Goal: Communication & Community: Answer question/provide support

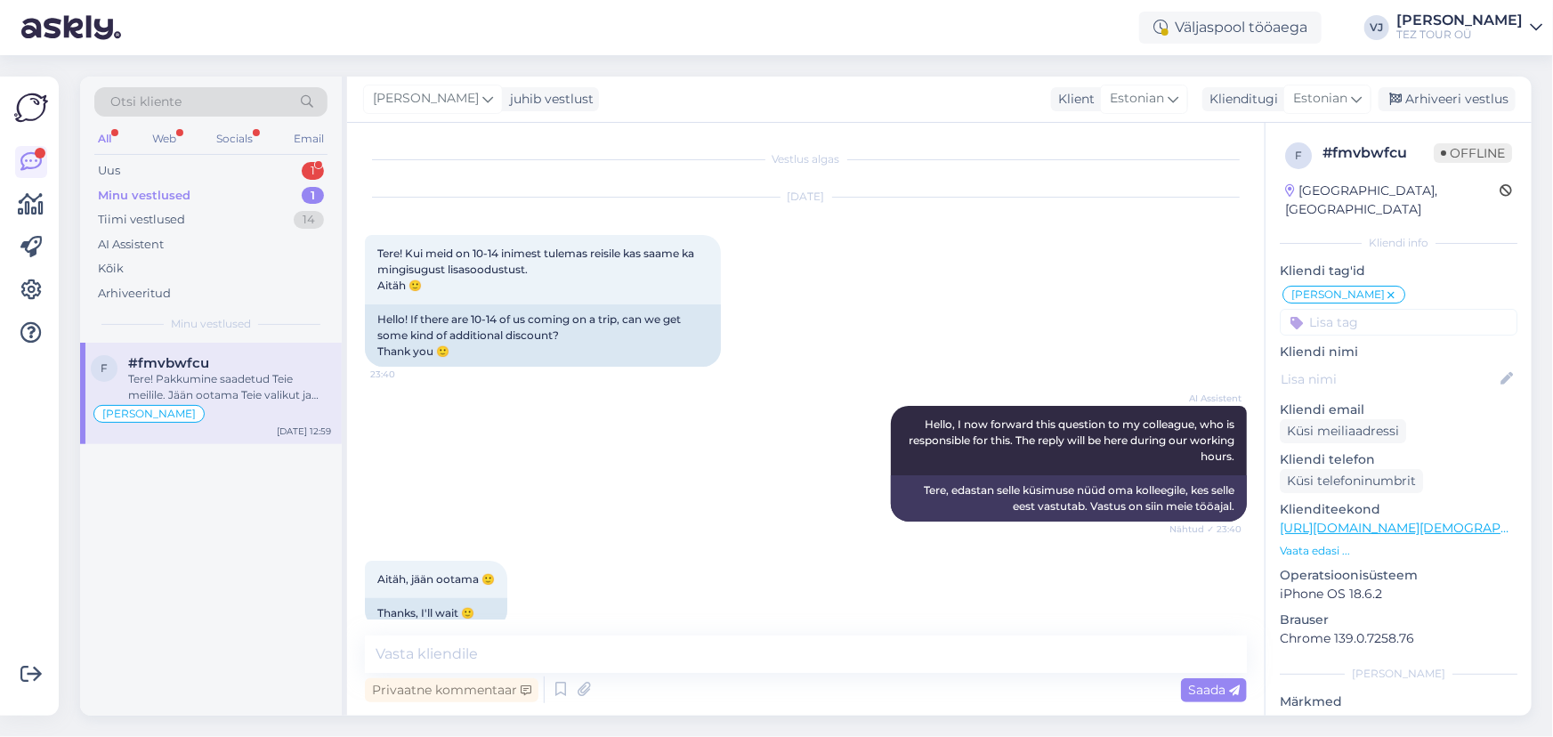
scroll to position [627, 0]
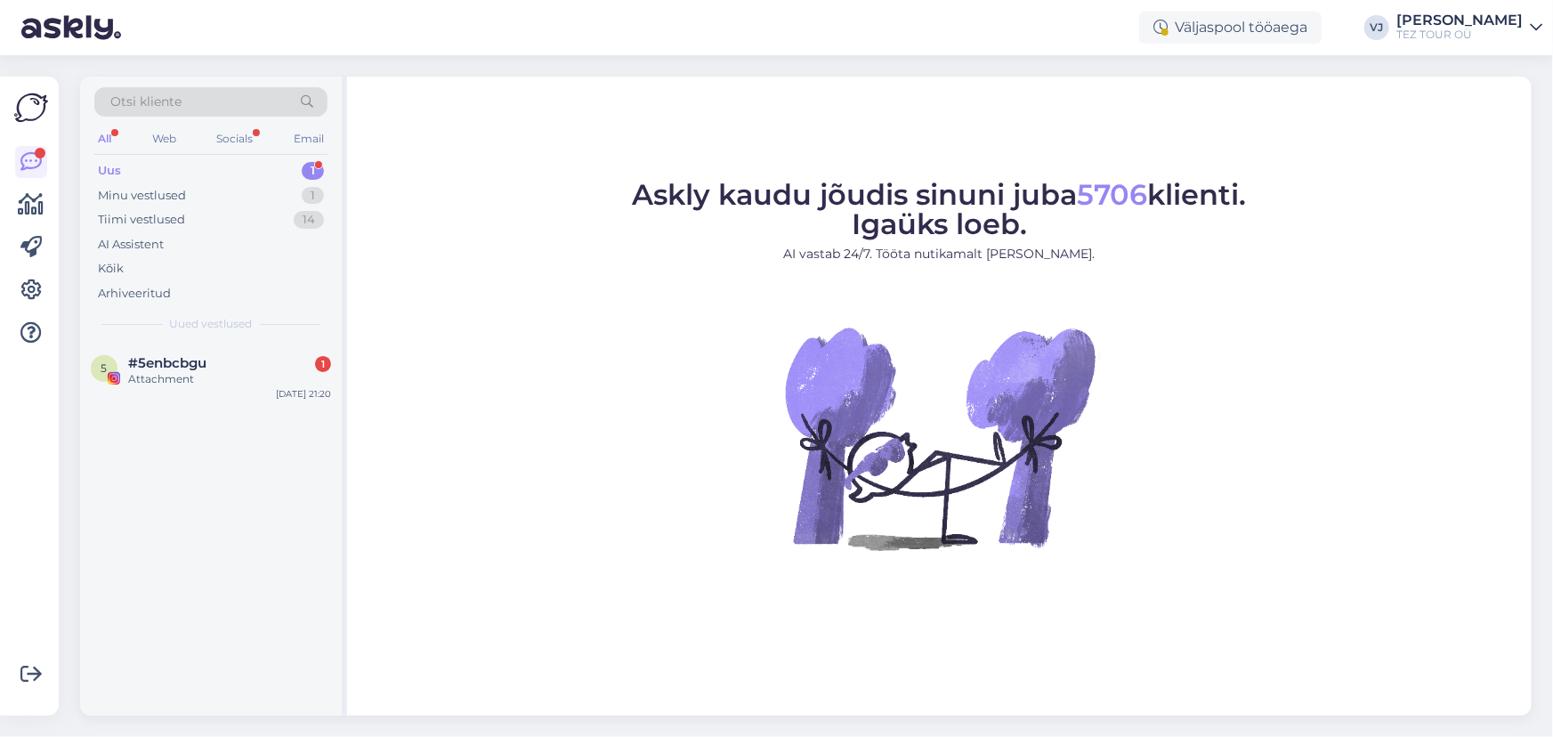
click at [207, 417] on div "5 #5enbcbgu 1 Attachment Sep 16 21:20" at bounding box center [211, 529] width 262 height 373
click at [256, 361] on div "#5enbcbgu 1" at bounding box center [229, 363] width 203 height 16
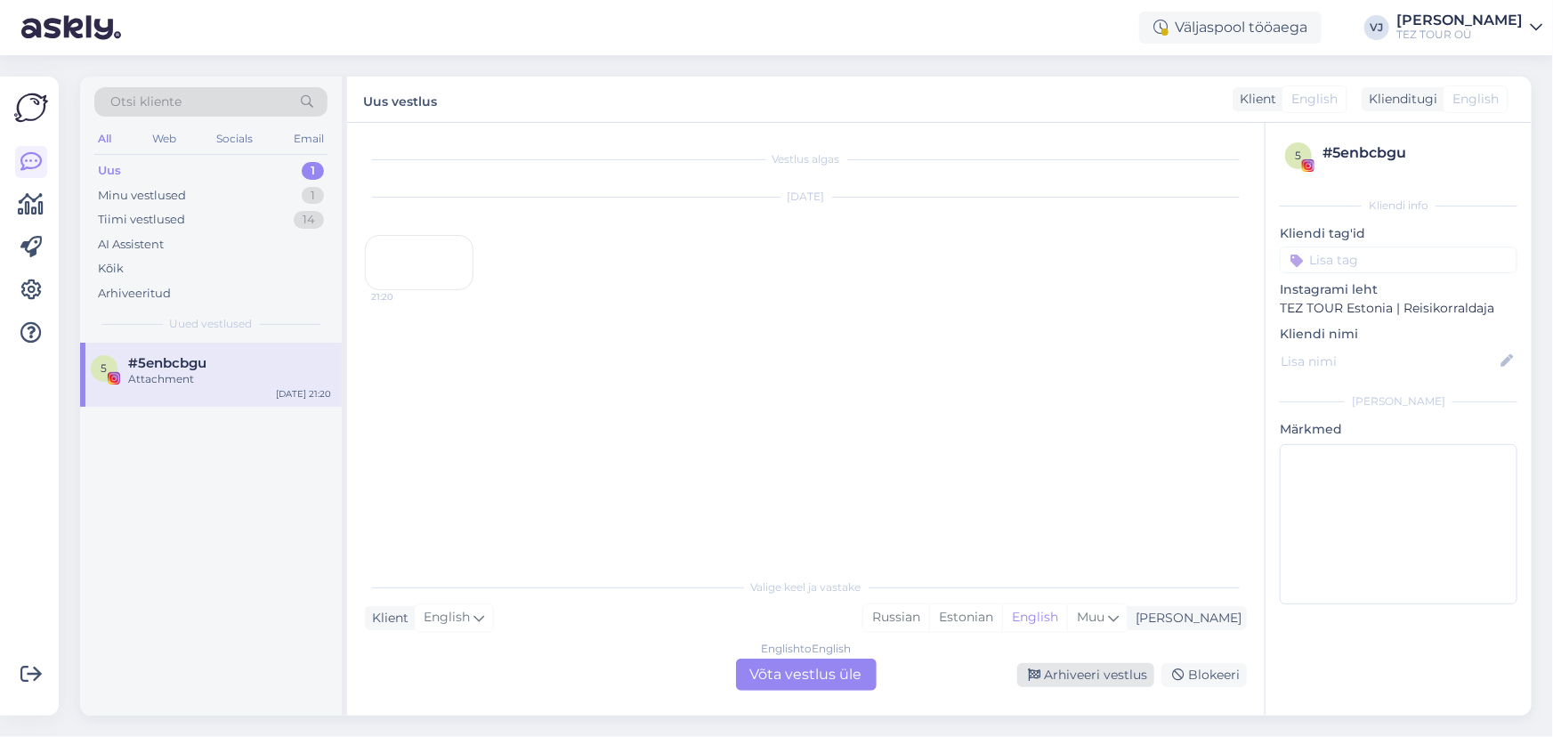
click at [1119, 667] on div "Arhiveeri vestlus" at bounding box center [1085, 675] width 137 height 24
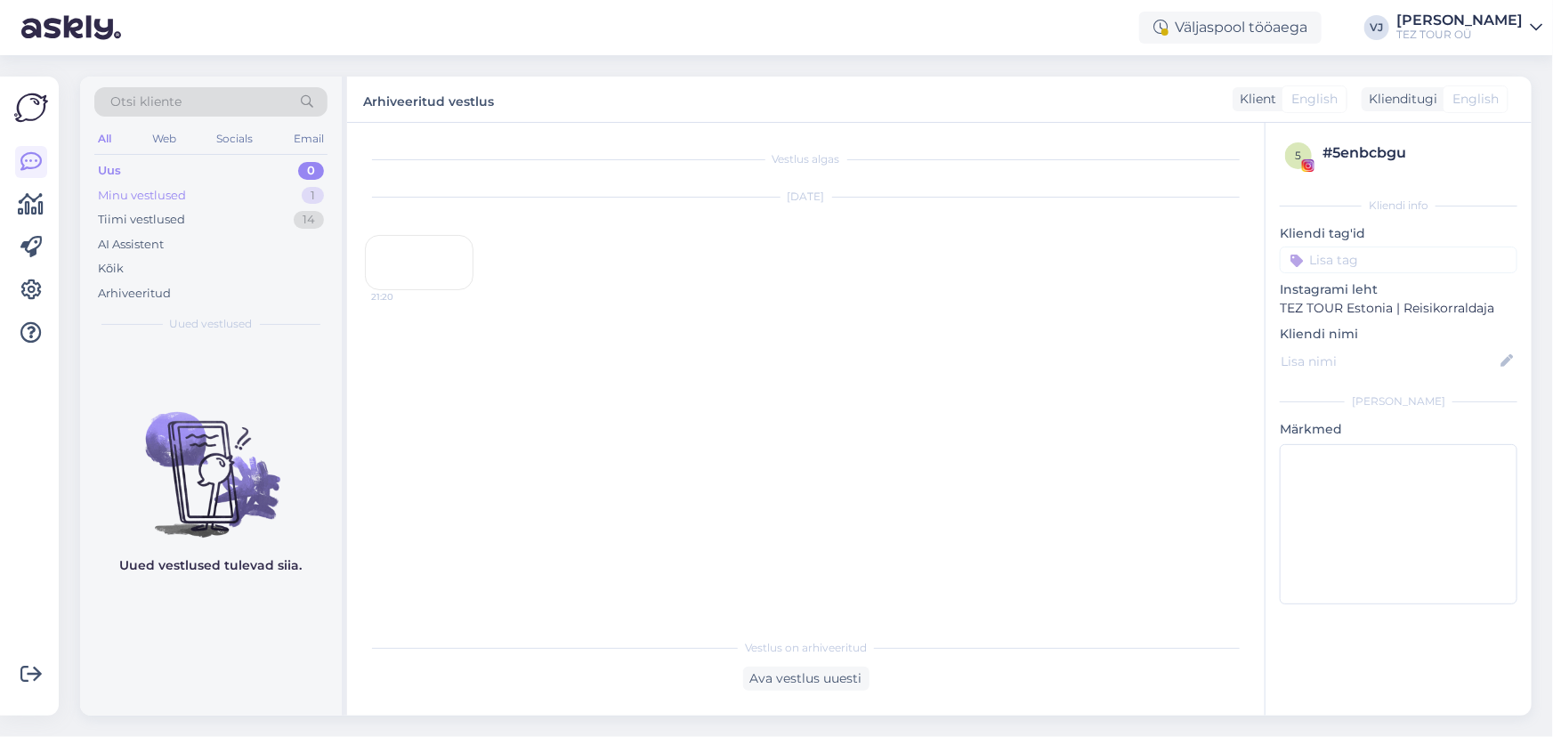
click at [162, 192] on div "Minu vestlused" at bounding box center [142, 196] width 88 height 18
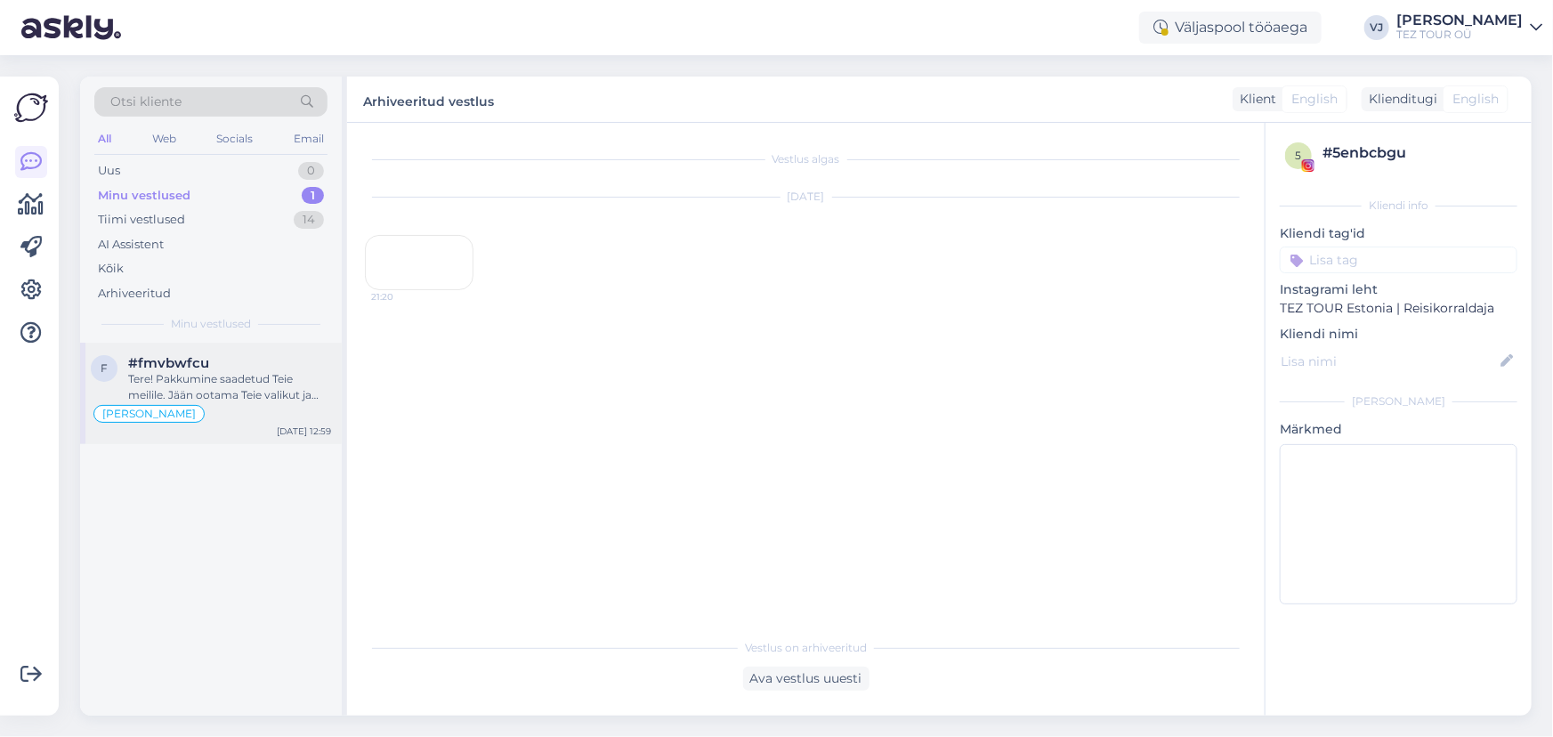
click at [253, 365] on div "#fmvbwfcu" at bounding box center [229, 363] width 203 height 16
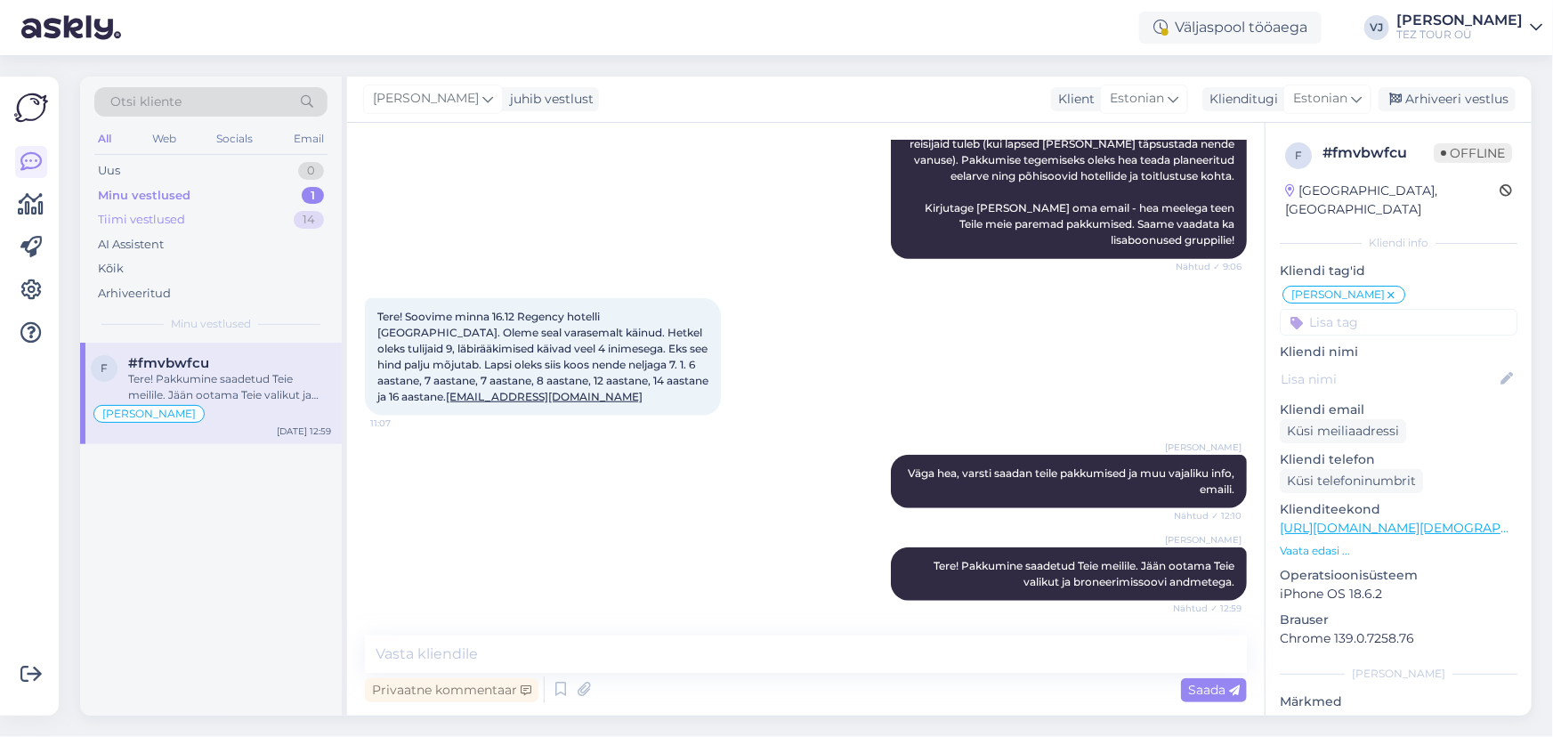
click at [243, 213] on div "Tiimi vestlused 14" at bounding box center [210, 219] width 233 height 25
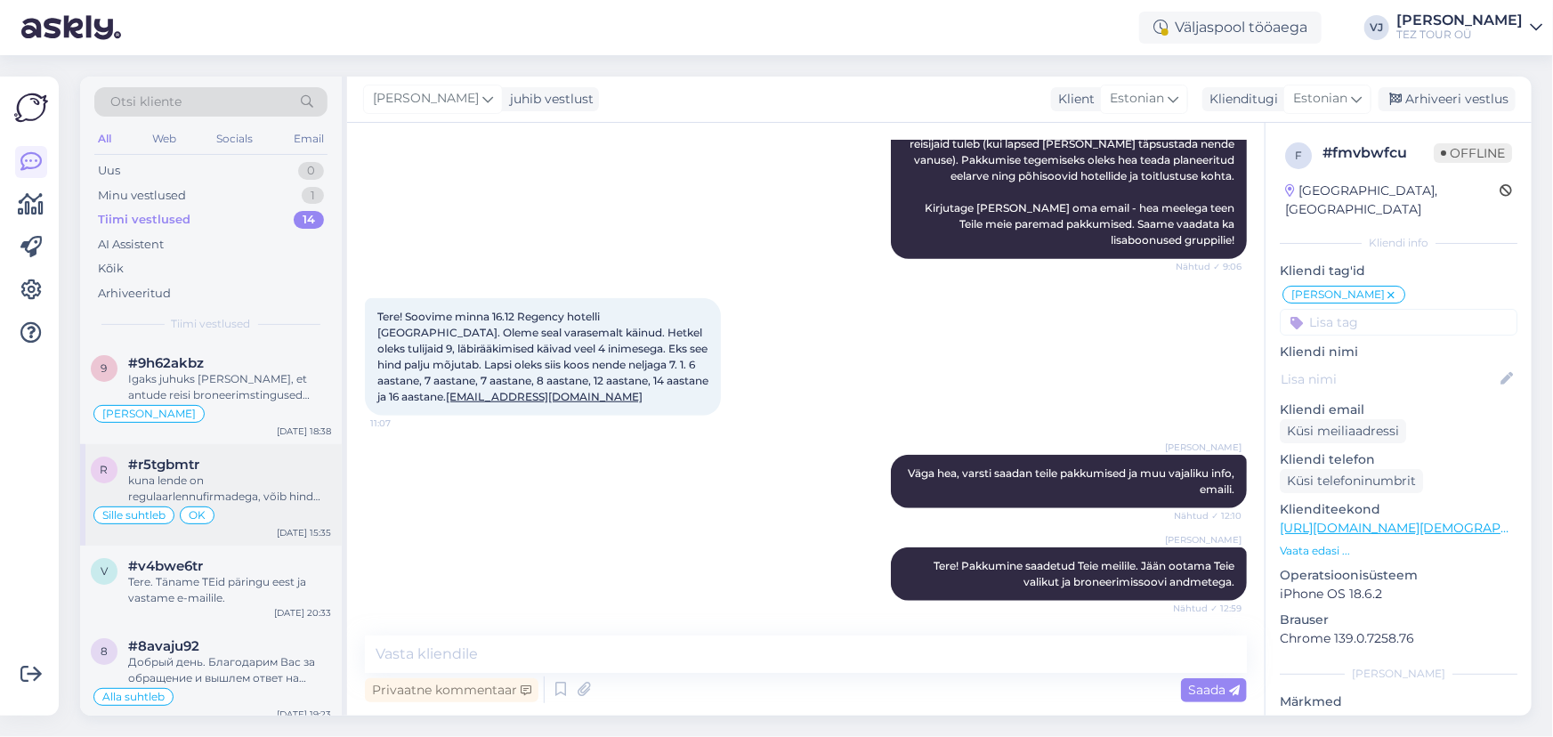
click at [251, 477] on div "kuna lende on regulaarlennufirmadega, võib hind iga päev muutuda" at bounding box center [229, 489] width 203 height 32
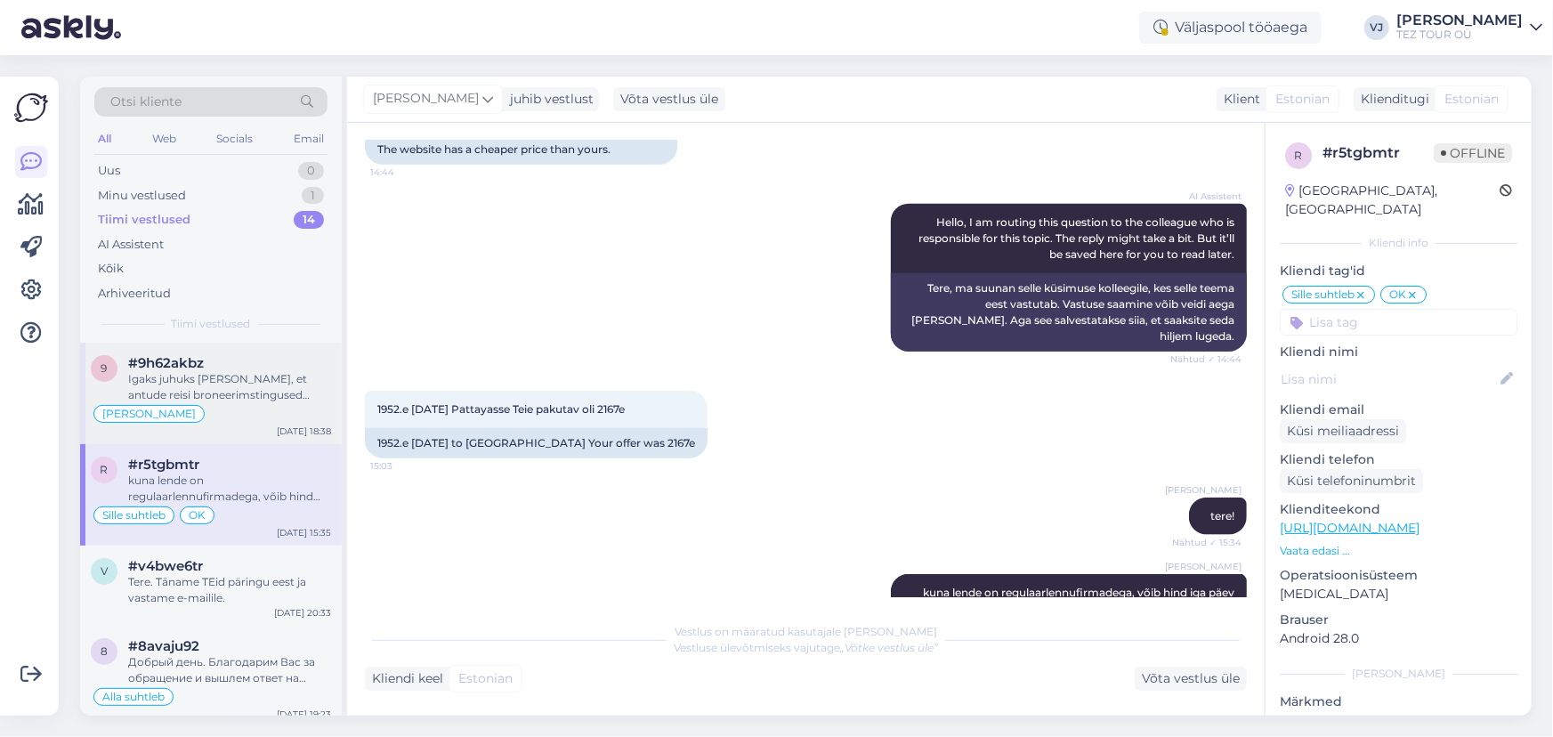
click at [285, 381] on div "Igaks juhuks annan teada, et antude reisi broneerimstingused erinevad tavapäras…" at bounding box center [229, 387] width 203 height 32
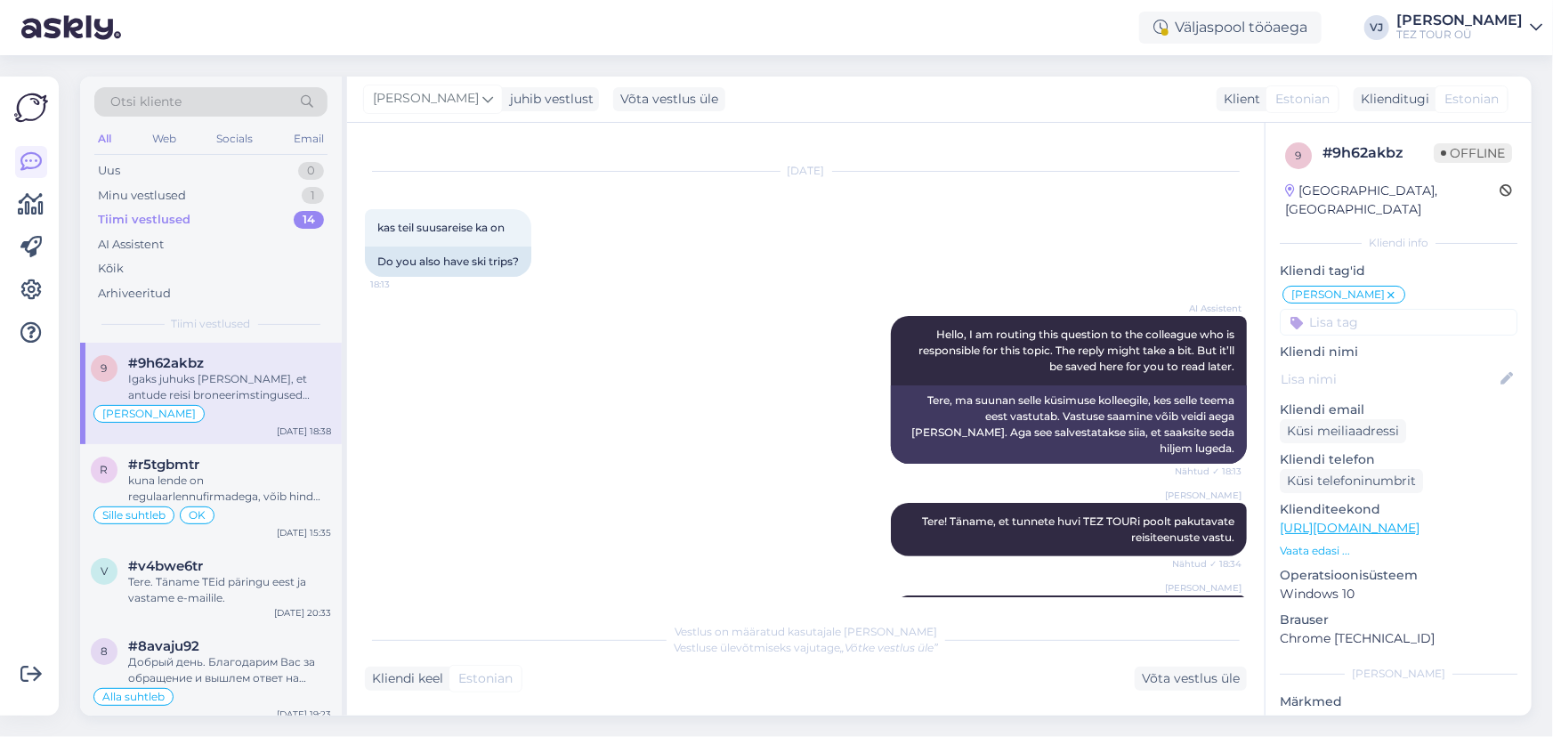
scroll to position [0, 0]
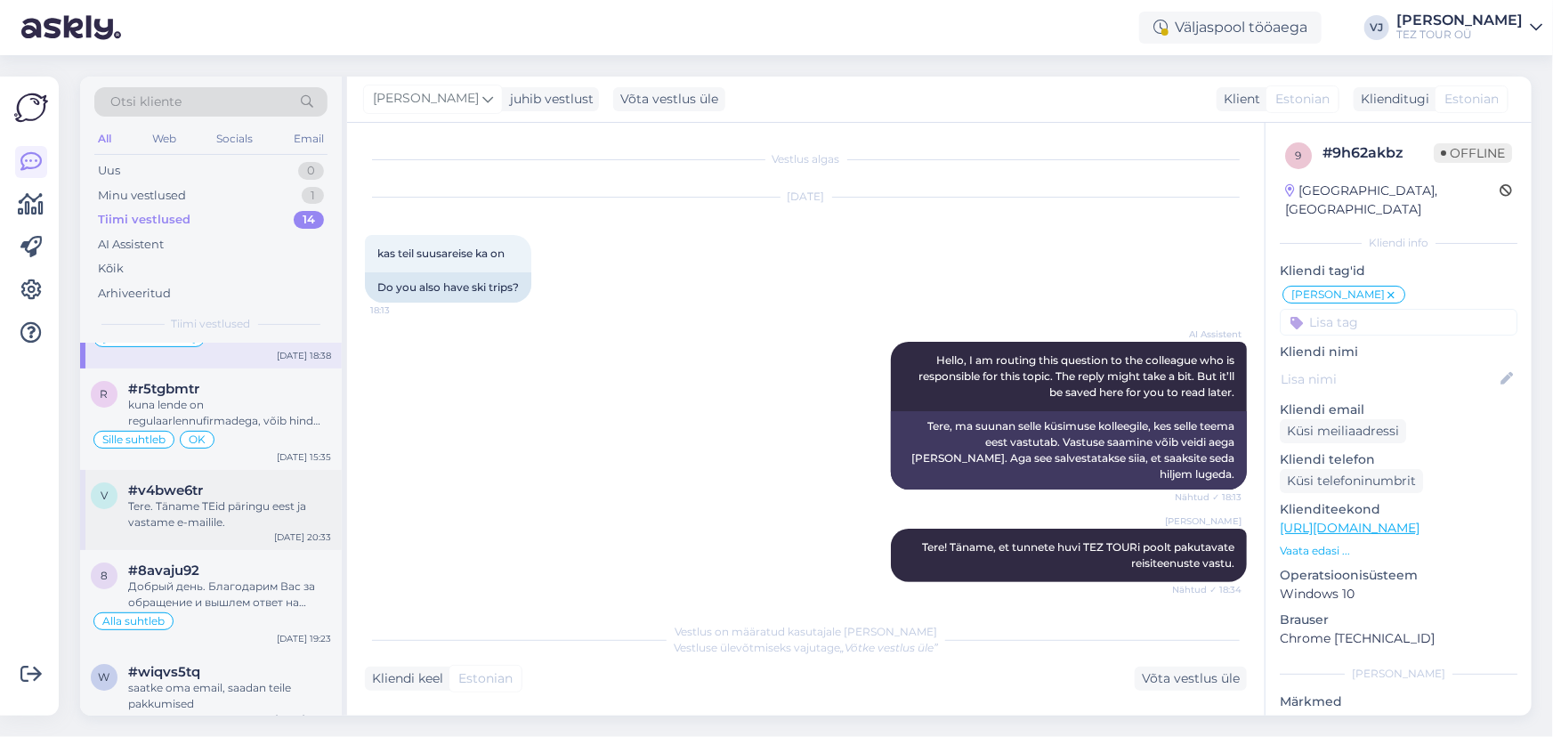
click at [263, 521] on div "Tere. Täname TEid päringu eest ja vastame e-mailile." at bounding box center [229, 514] width 203 height 32
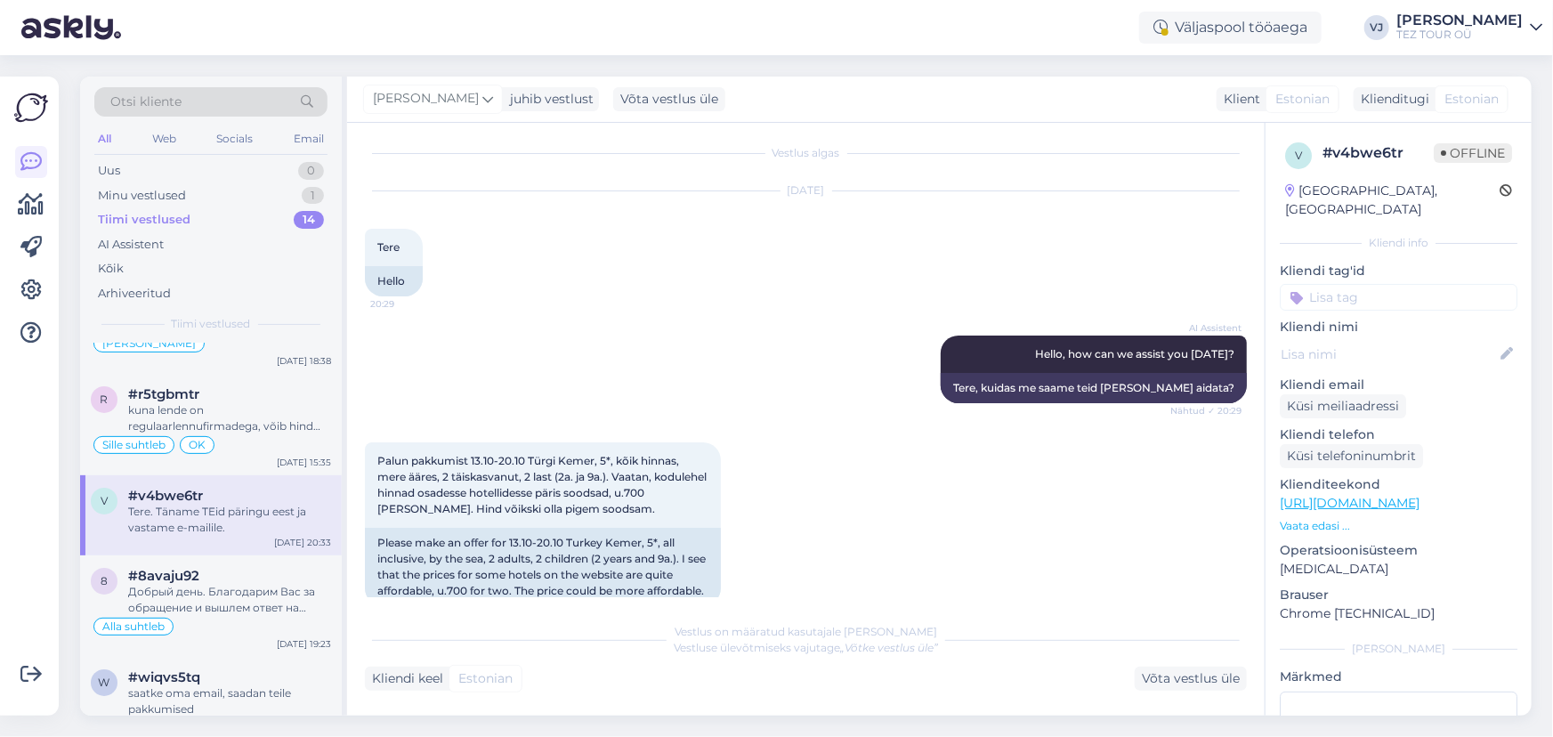
scroll to position [5, 0]
